Goal: Task Accomplishment & Management: Use online tool/utility

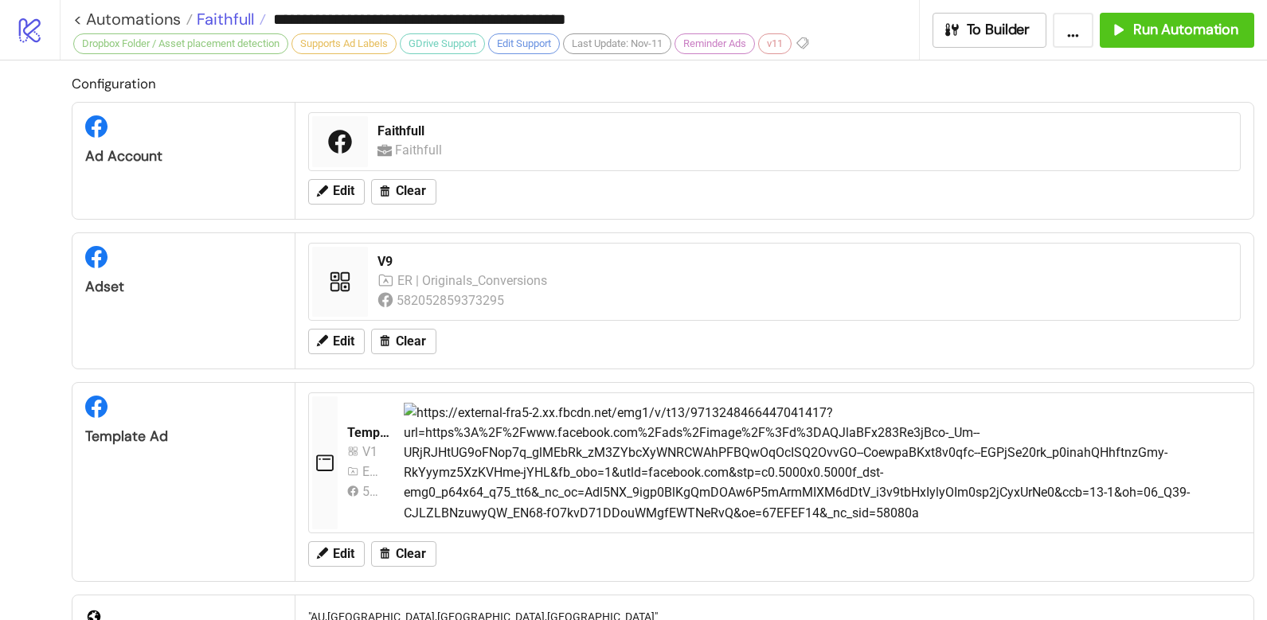
click at [227, 18] on span "Faithfull" at bounding box center [223, 19] width 61 height 21
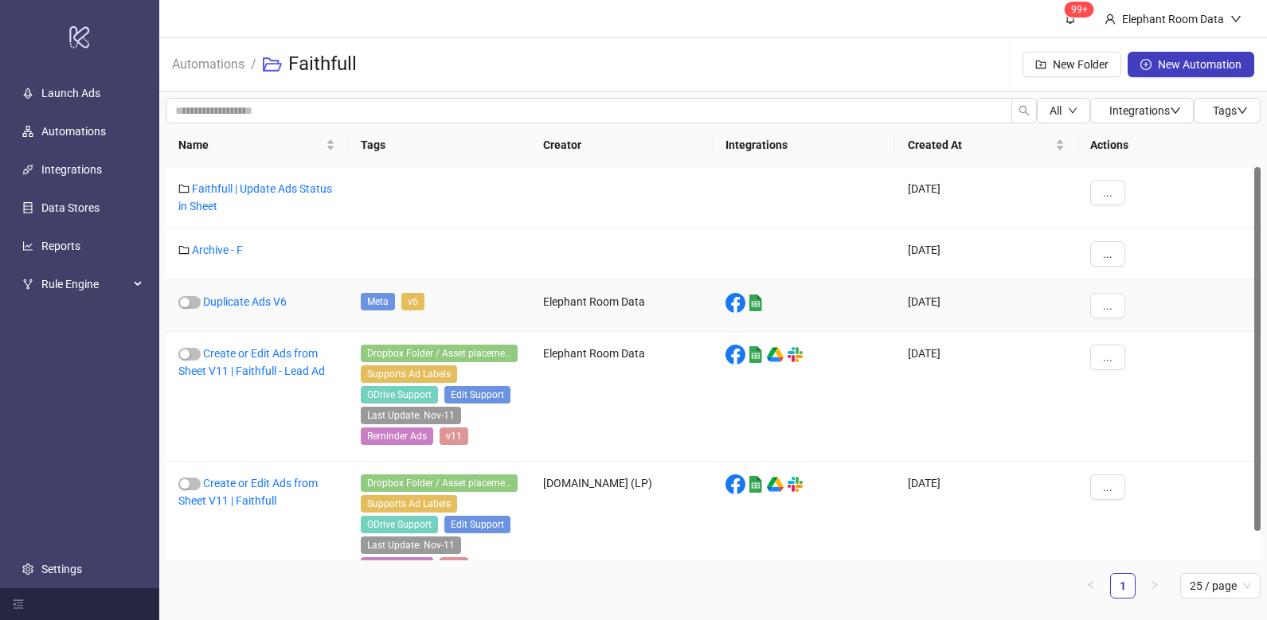
click at [250, 308] on div "Duplicate Ads V6" at bounding box center [257, 306] width 182 height 52
click at [249, 303] on link "Duplicate Ads V6" at bounding box center [245, 301] width 84 height 13
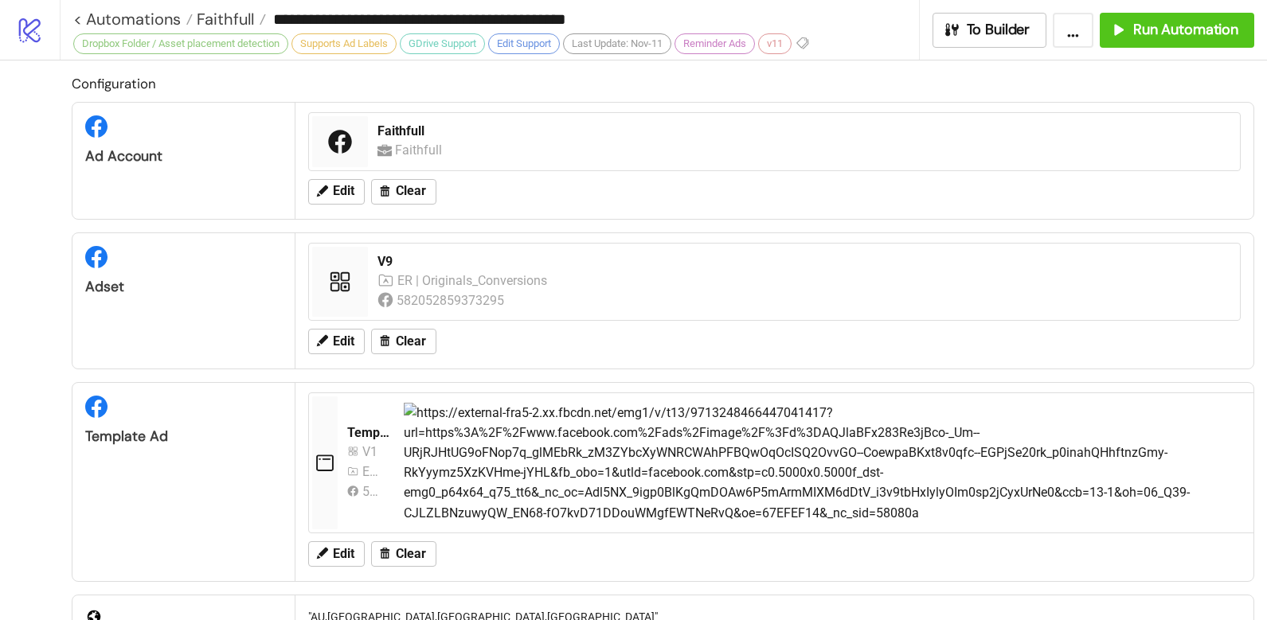
type input "**********"
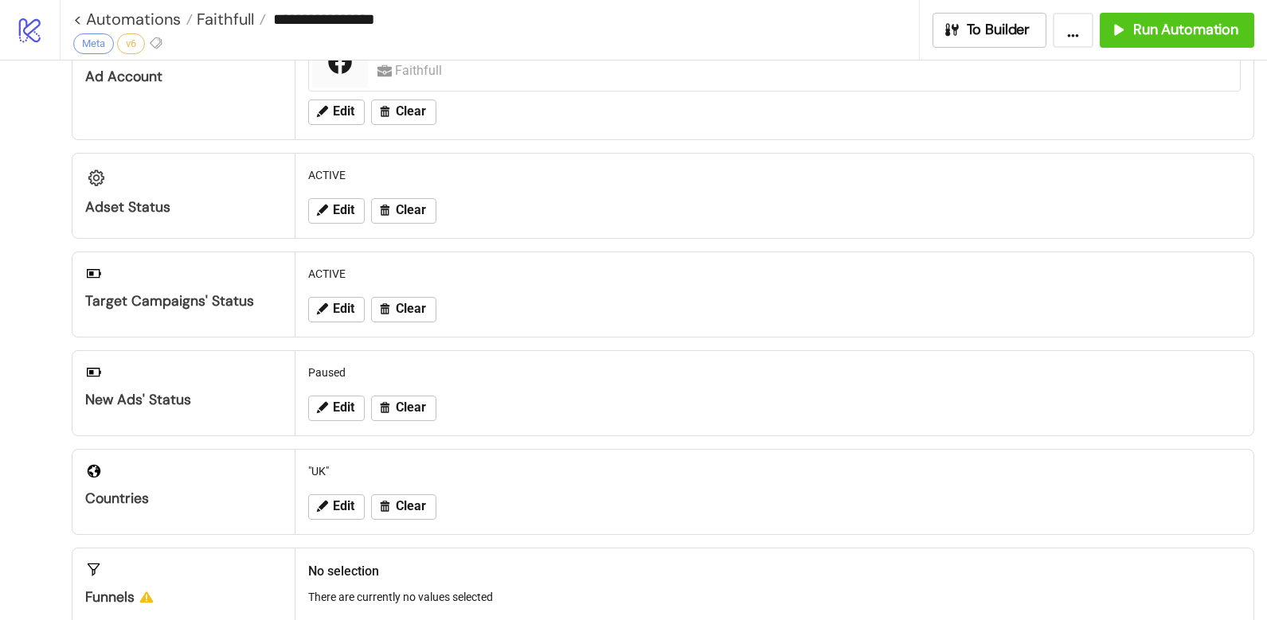
scroll to position [80, 0]
click at [339, 503] on span "Edit" at bounding box center [344, 506] width 22 height 14
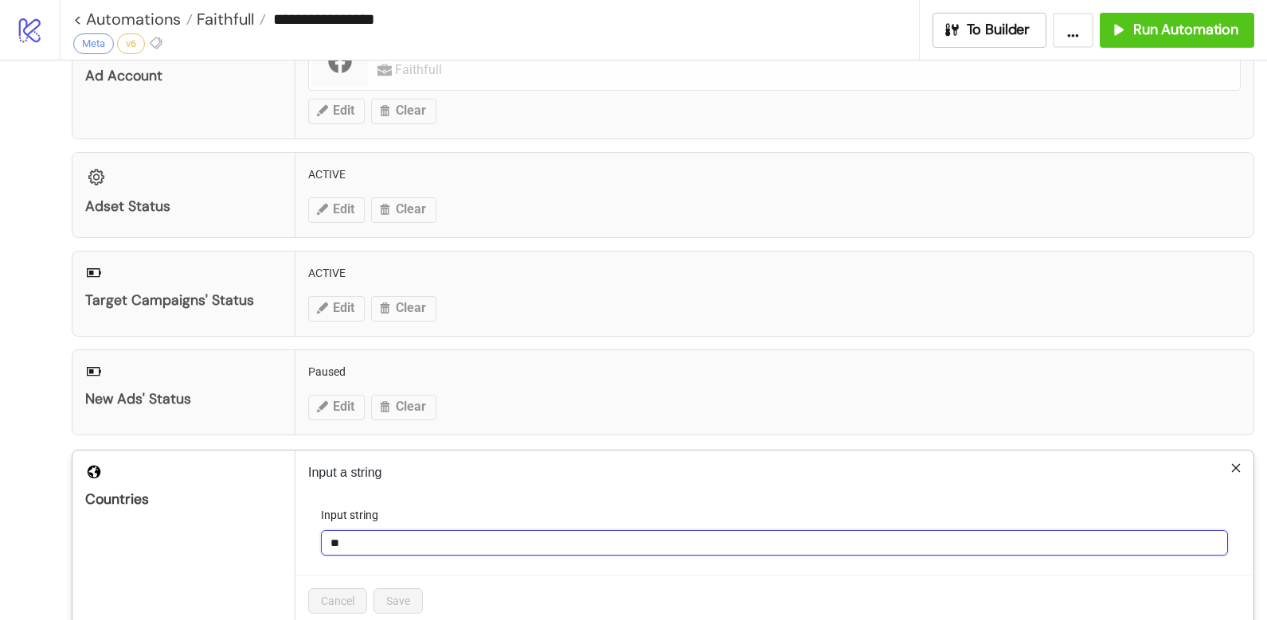
drag, startPoint x: 351, startPoint y: 548, endPoint x: 321, endPoint y: 545, distance: 30.4
click at [321, 545] on input "**" at bounding box center [774, 542] width 907 height 25
type input "**"
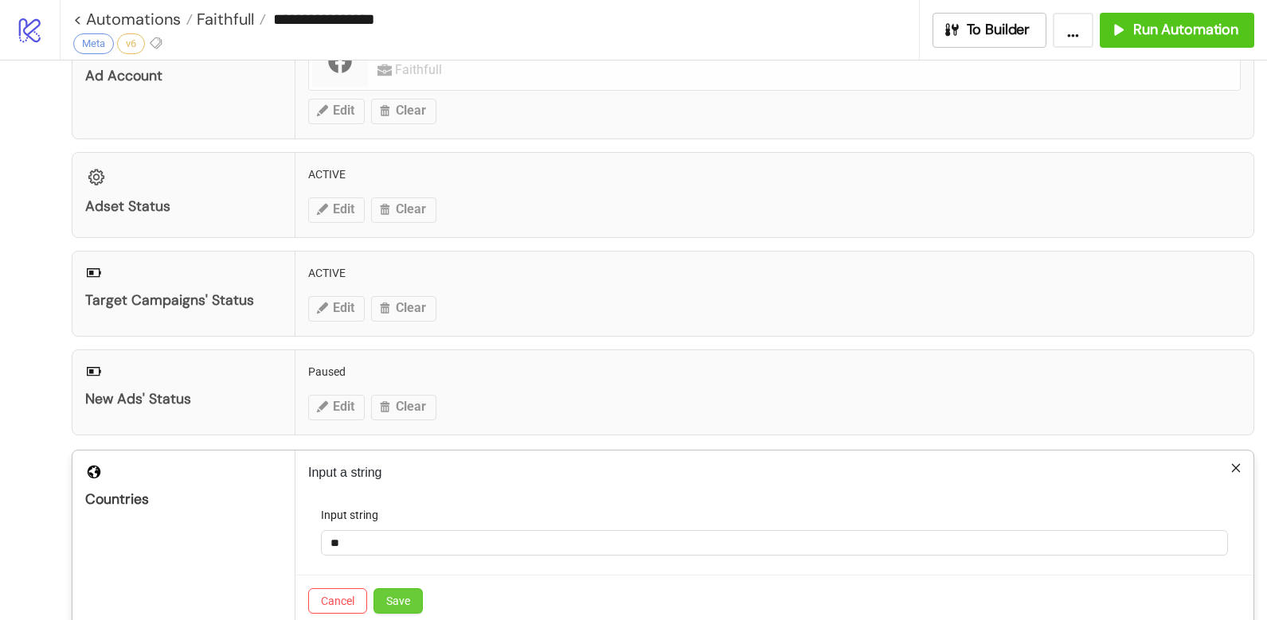
click at [404, 601] on span "Save" at bounding box center [398, 601] width 24 height 13
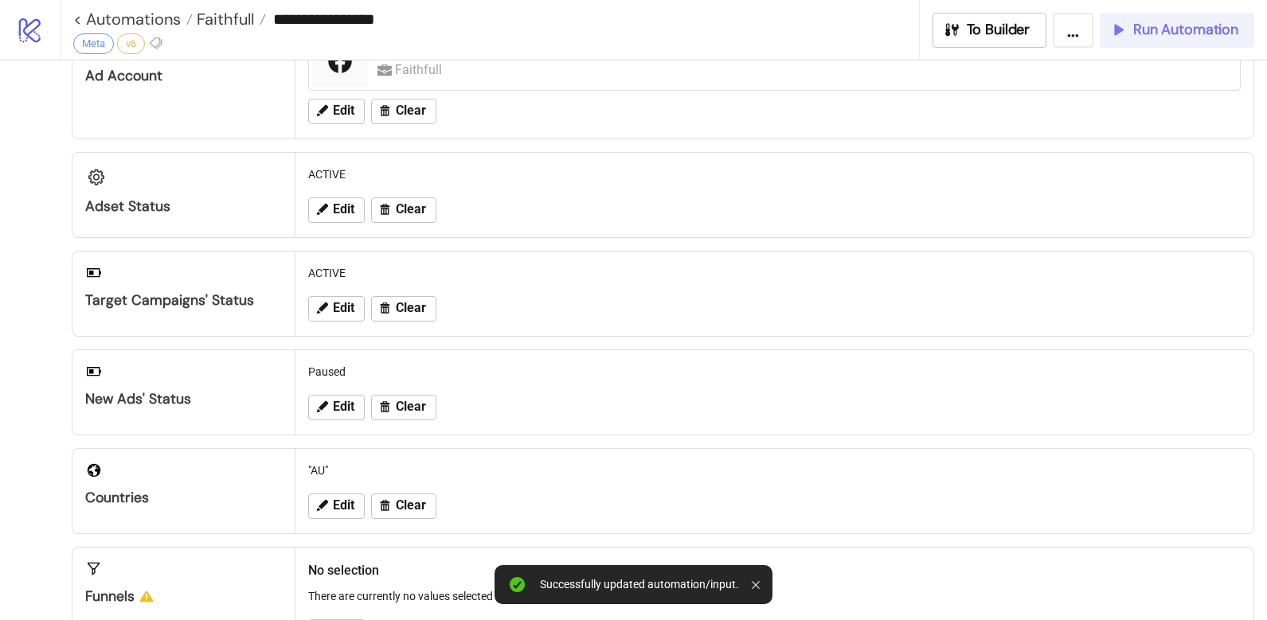
click at [1194, 28] on span "Run Automation" at bounding box center [1185, 30] width 105 height 18
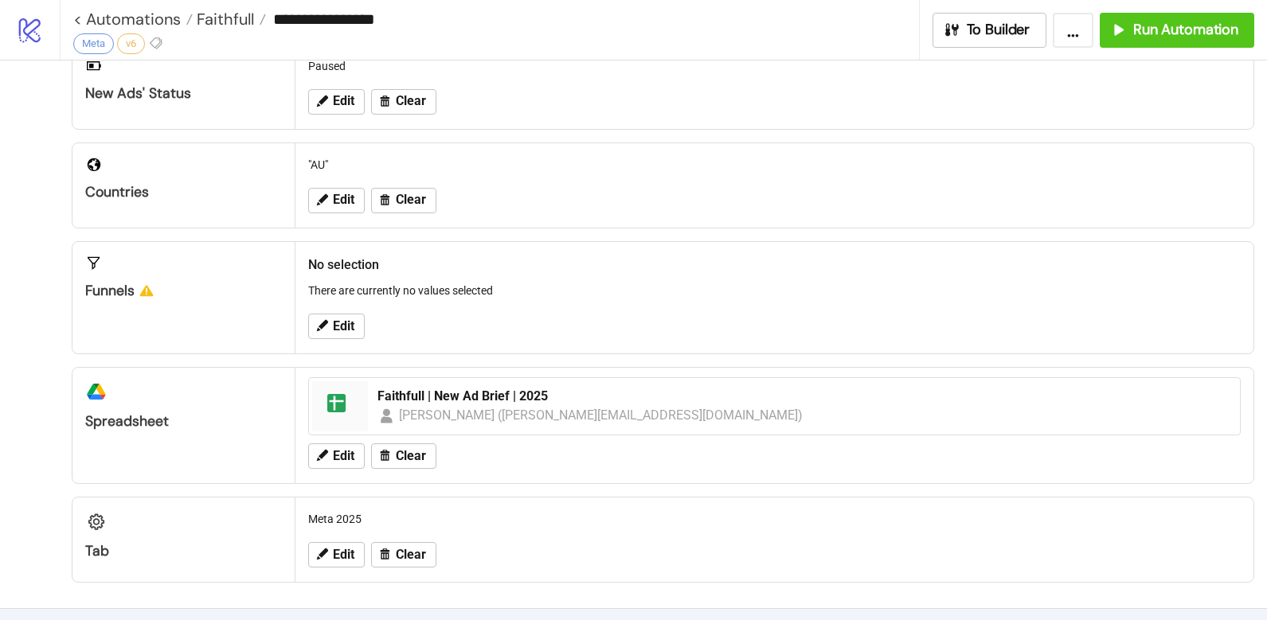
scroll to position [384, 0]
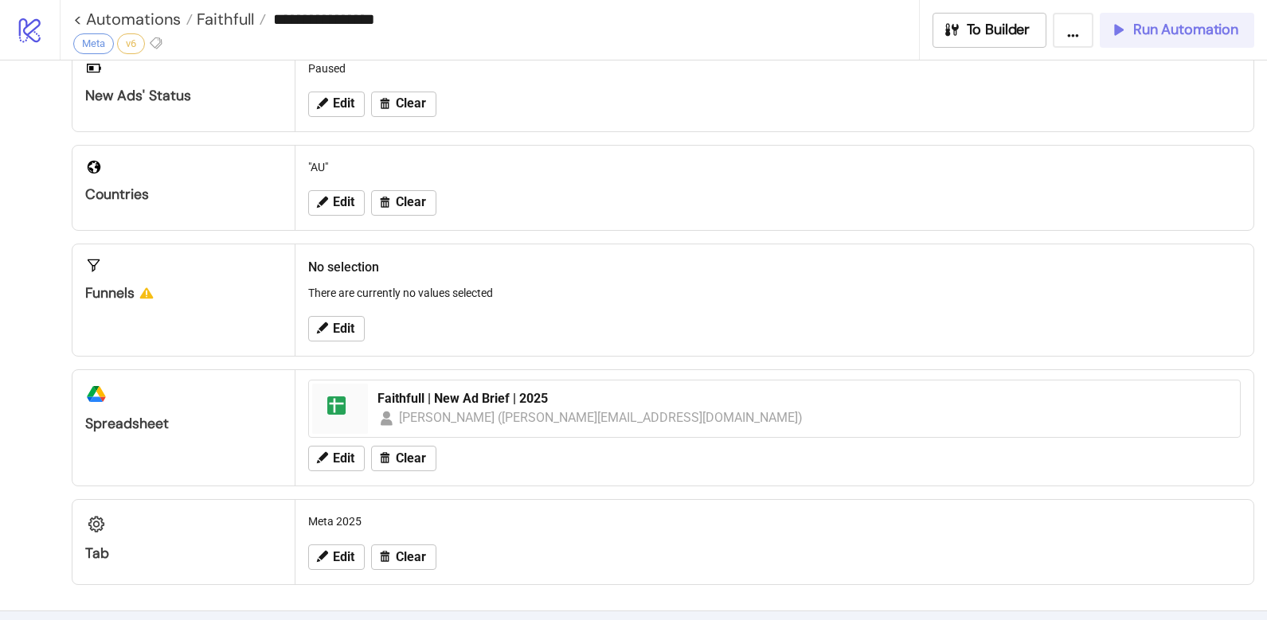
click at [1140, 30] on span "Run Automation" at bounding box center [1185, 30] width 105 height 18
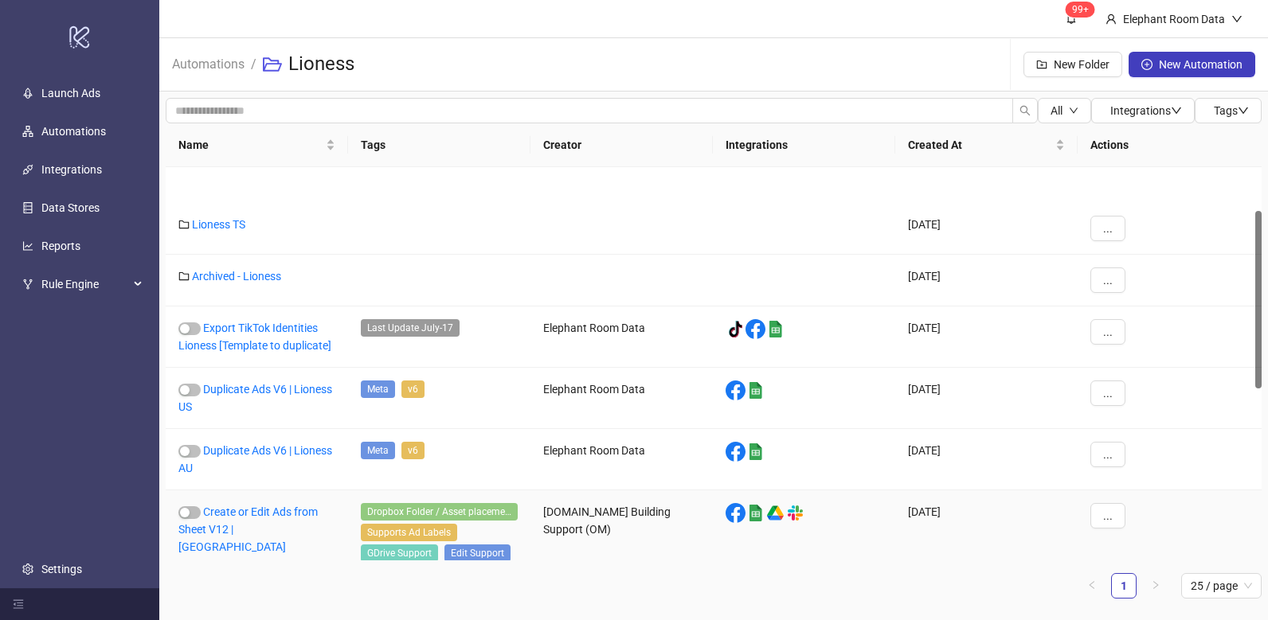
scroll to position [97, 0]
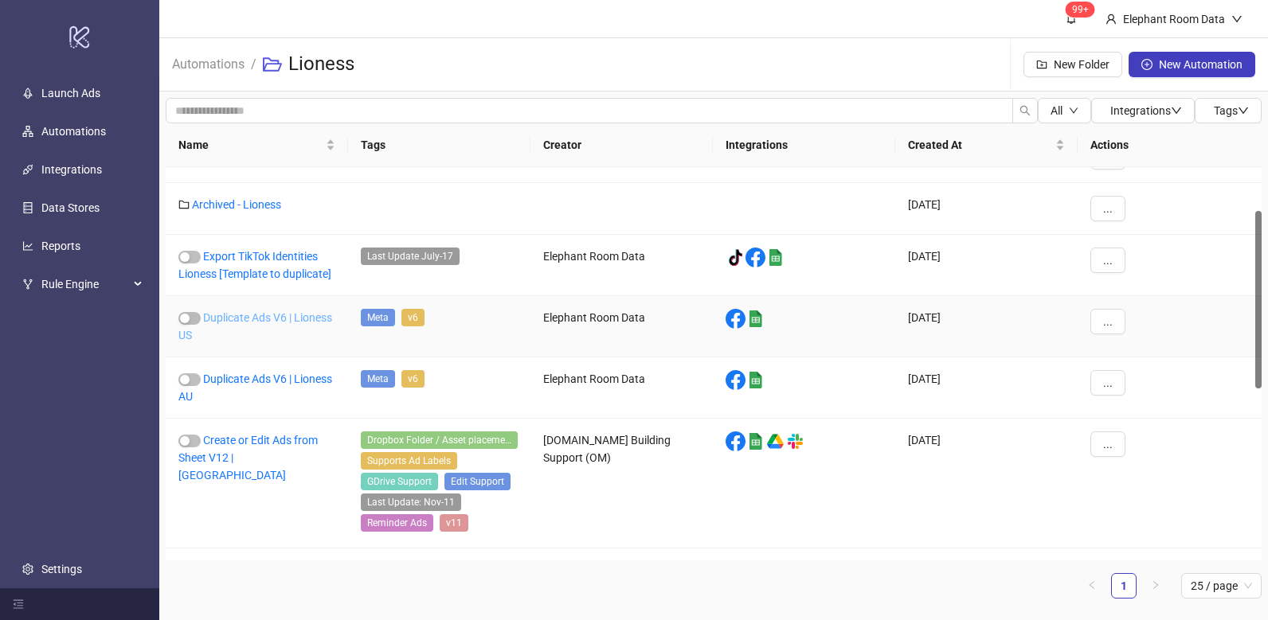
click at [307, 319] on link "Duplicate Ads V6 | Lioness US" at bounding box center [255, 326] width 154 height 30
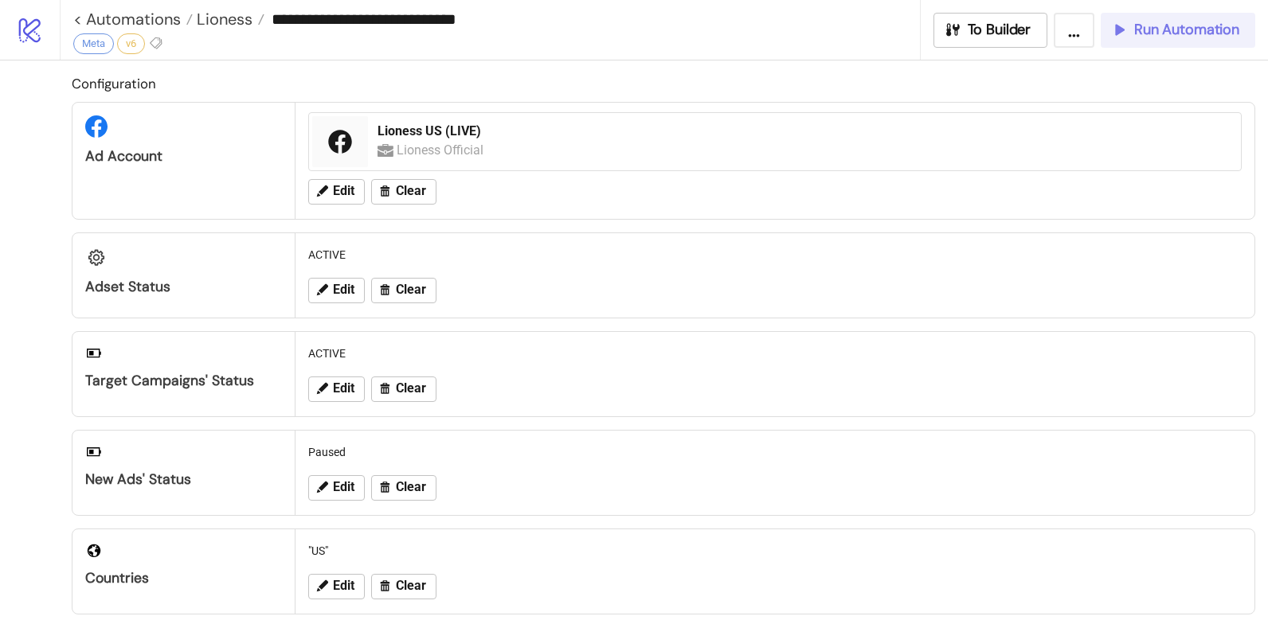
click at [1198, 32] on span "Run Automation" at bounding box center [1186, 30] width 105 height 18
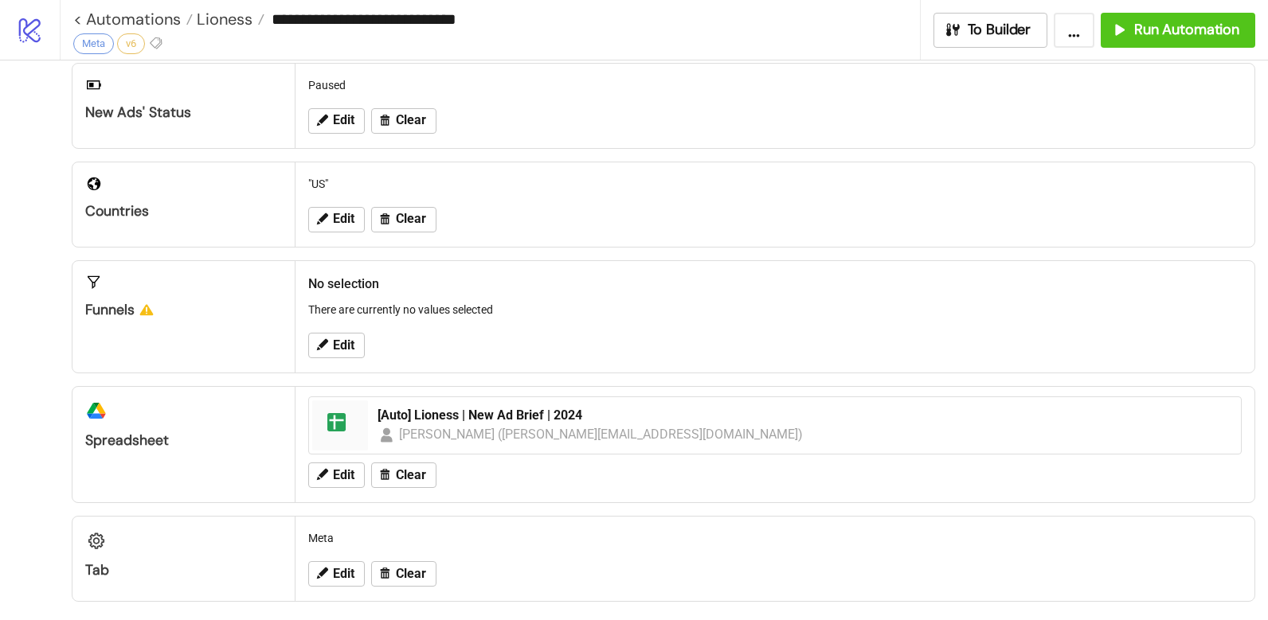
scroll to position [703, 0]
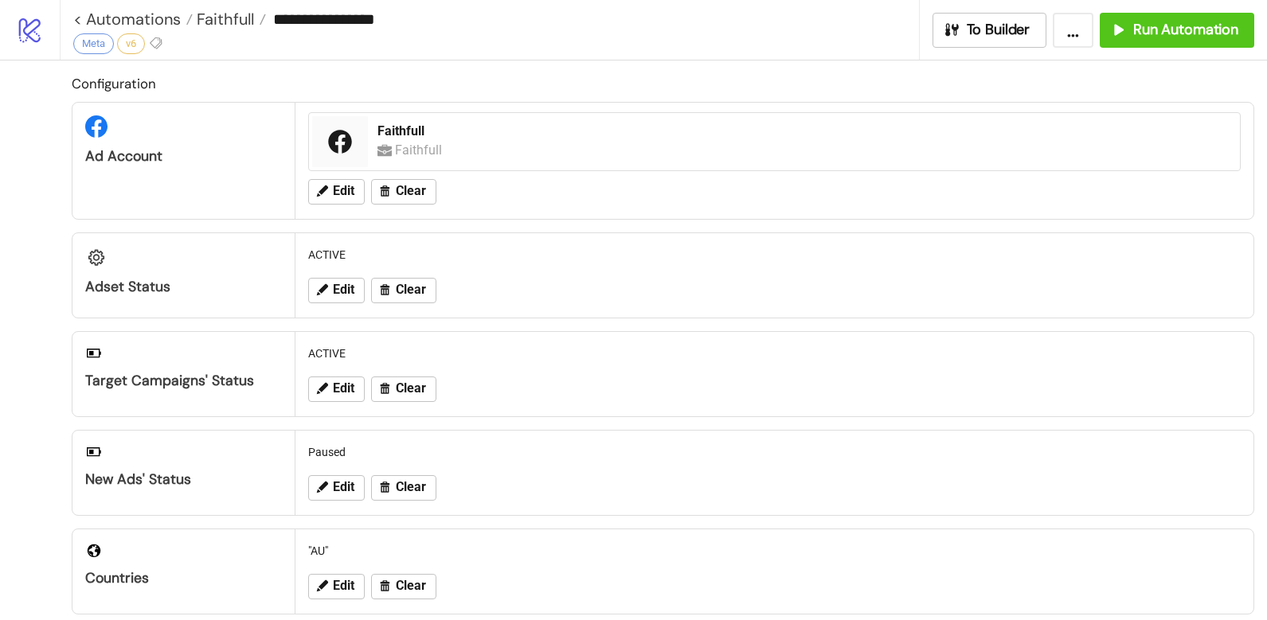
scroll to position [384, 0]
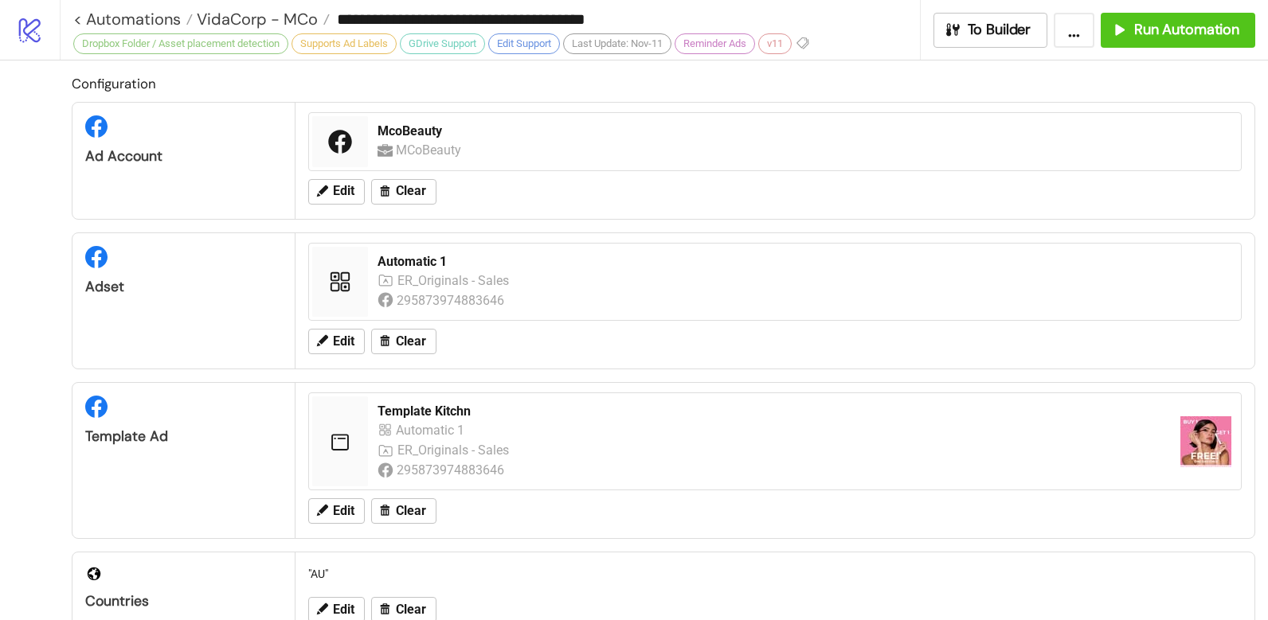
scroll to position [268, 0]
